Goal: Transaction & Acquisition: Subscribe to service/newsletter

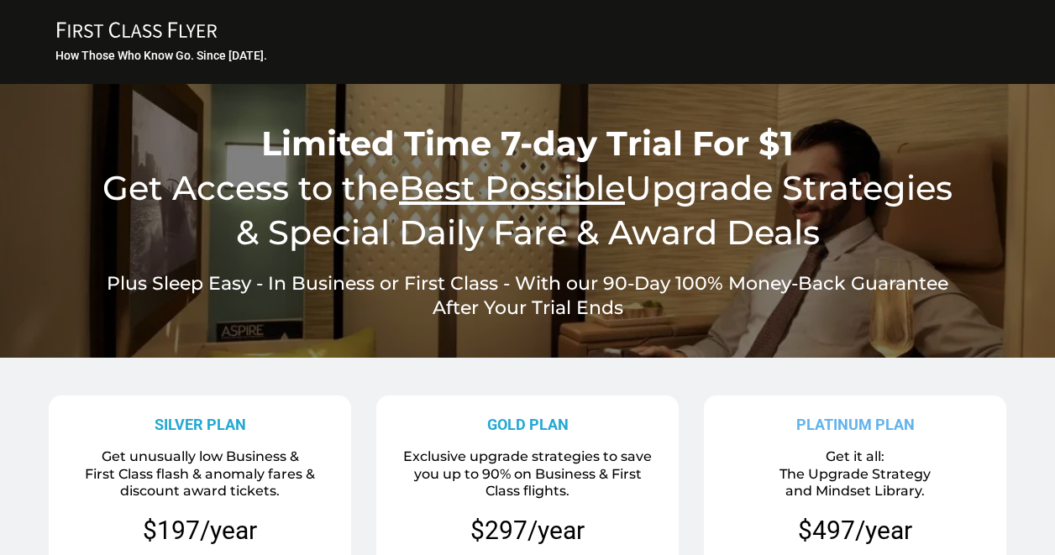
click at [168, 24] on icon "FIRST CLASS FLYER Copy Created with Sketch." at bounding box center [137, 30] width 168 height 18
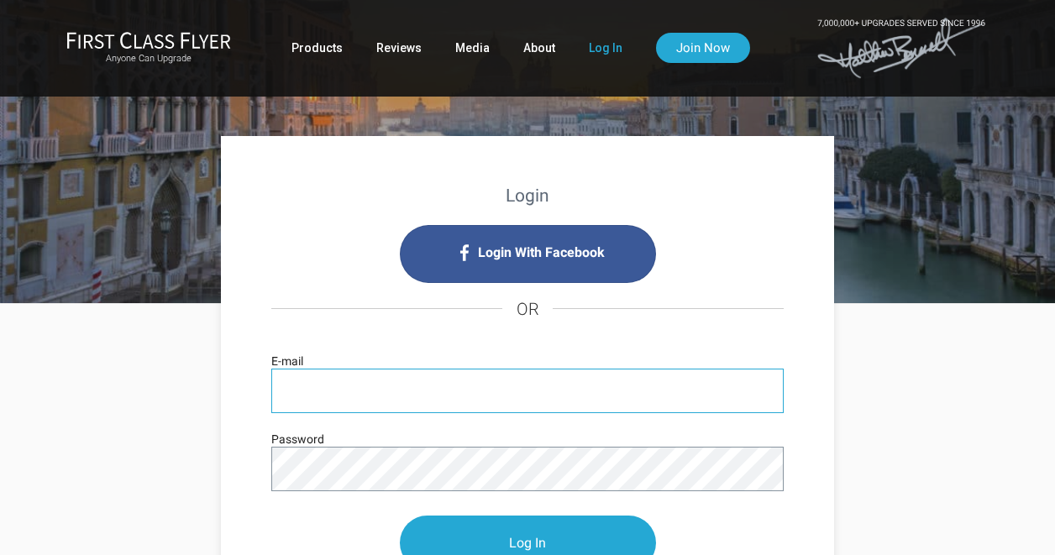
scroll to position [3, 0]
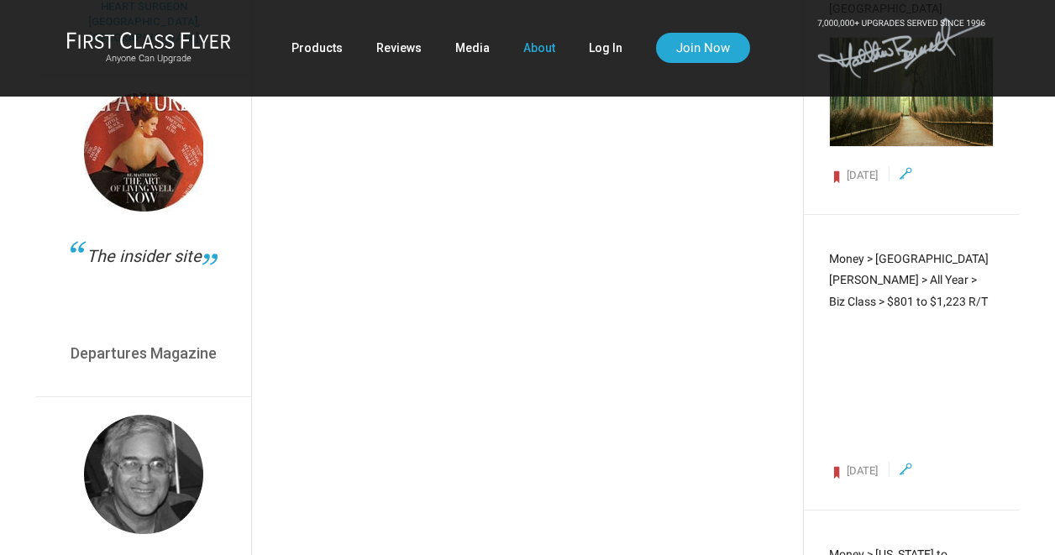
scroll to position [4867, 0]
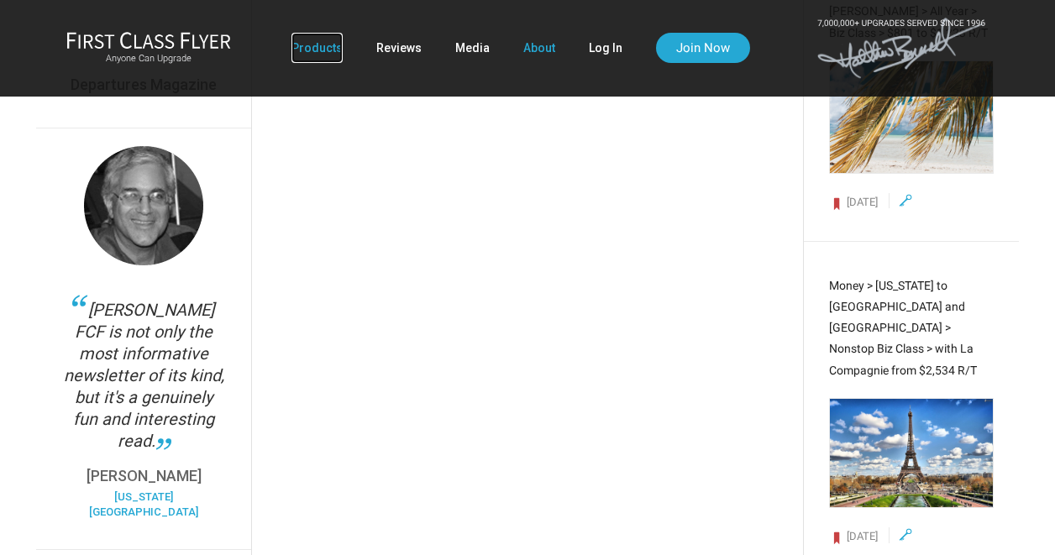
click at [330, 54] on link "Products" at bounding box center [316, 48] width 51 height 30
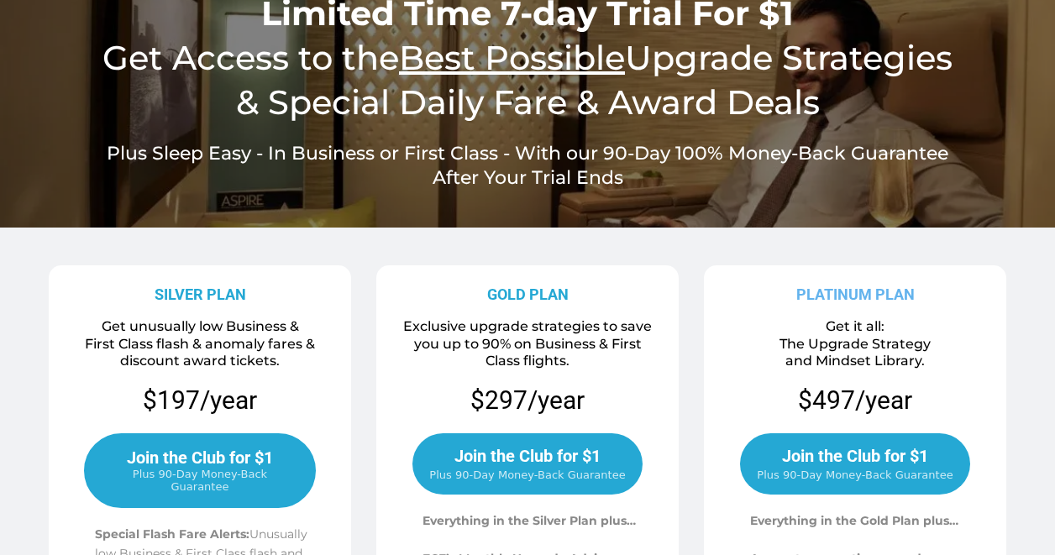
scroll to position [158, 0]
